Goal: Information Seeking & Learning: Find specific fact

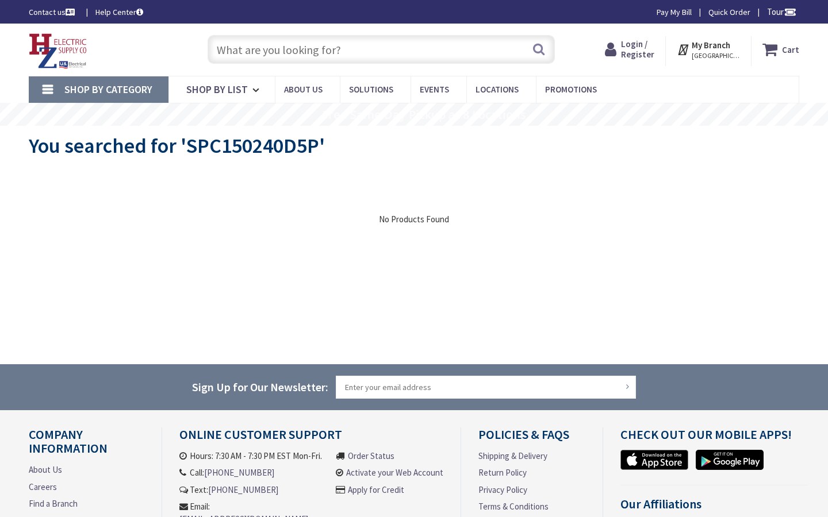
type input "W Indianola Ave, Phoenix, AZ 85037, USA"
